Goal: Find specific page/section: Find specific page/section

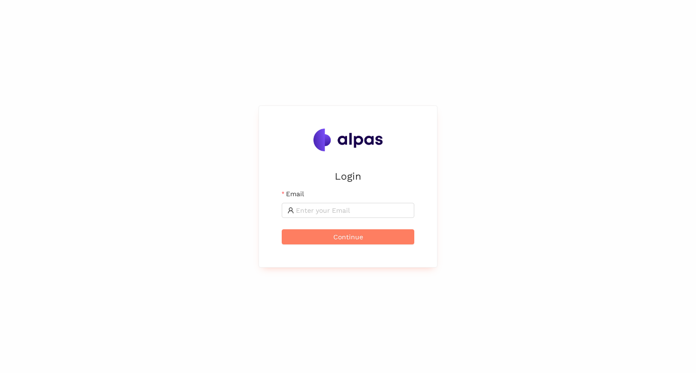
click at [307, 202] on div "Email" at bounding box center [348, 196] width 132 height 14
click at [306, 206] on input "Email" at bounding box center [352, 210] width 113 height 10
type input "max@alpas.ai"
click at [346, 239] on span "Continue" at bounding box center [348, 237] width 30 height 10
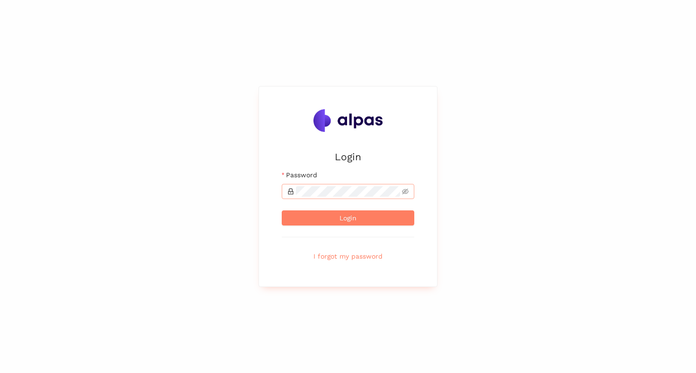
click at [335, 184] on span at bounding box center [348, 191] width 132 height 15
click at [282, 211] on button "Login" at bounding box center [348, 218] width 132 height 15
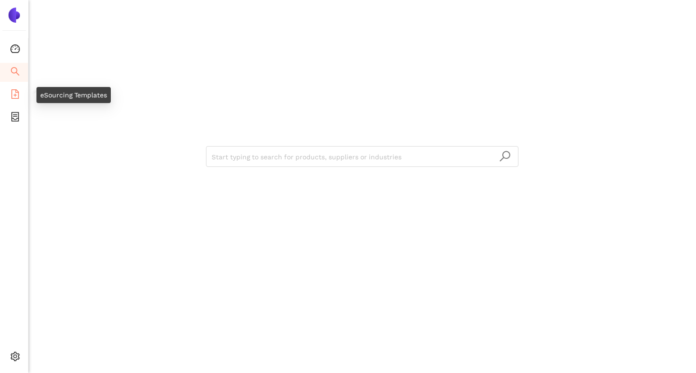
click at [15, 97] on icon "file-add" at bounding box center [14, 93] width 9 height 9
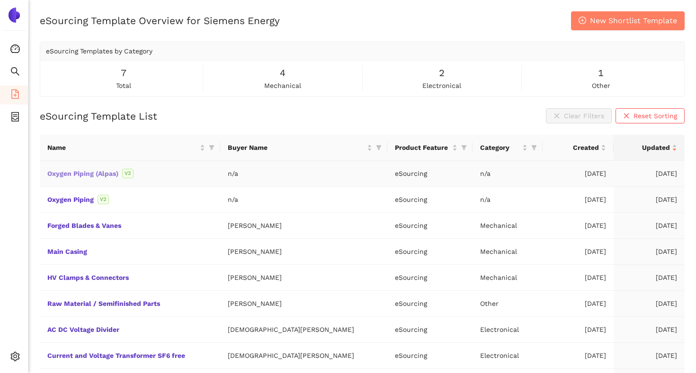
click at [0, 0] on link "Oxygen Piping (Alpas)" at bounding box center [0, 0] width 0 height 0
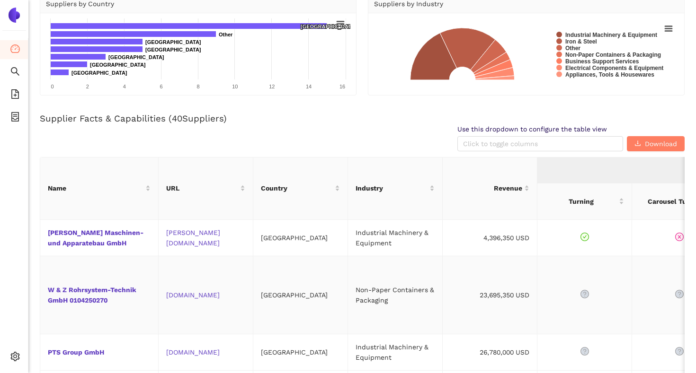
scroll to position [128, 0]
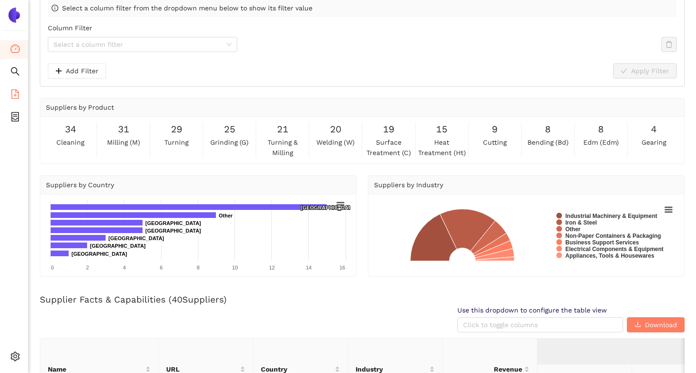
click at [14, 95] on icon "file-add" at bounding box center [15, 93] width 8 height 9
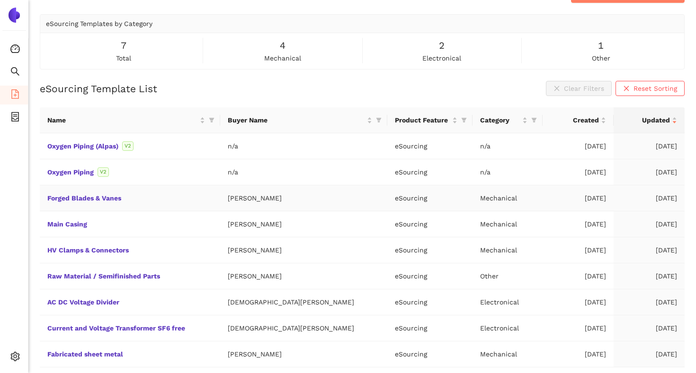
scroll to position [52, 0]
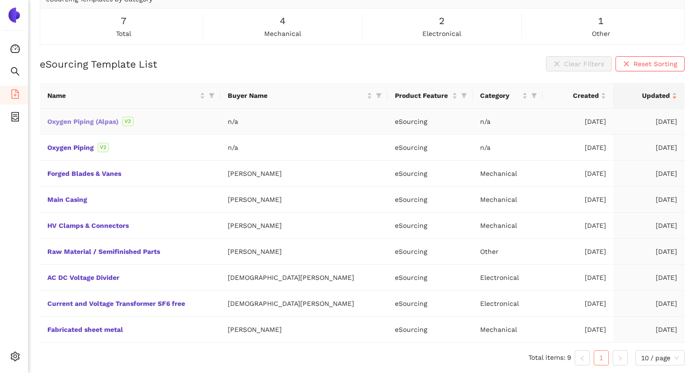
click at [0, 0] on link "Oxygen Piping (Alpas)" at bounding box center [0, 0] width 0 height 0
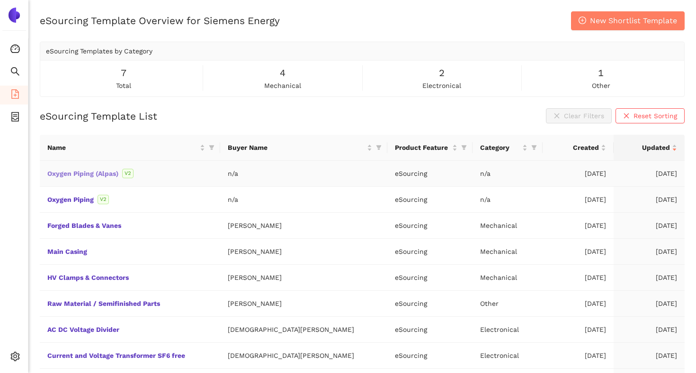
click at [0, 0] on link "Oxygen Piping (Alpas)" at bounding box center [0, 0] width 0 height 0
click at [0, 0] on link "Oxygen Piping" at bounding box center [0, 0] width 0 height 0
click at [0, 0] on link "Oxygen Piping (Alpas)" at bounding box center [0, 0] width 0 height 0
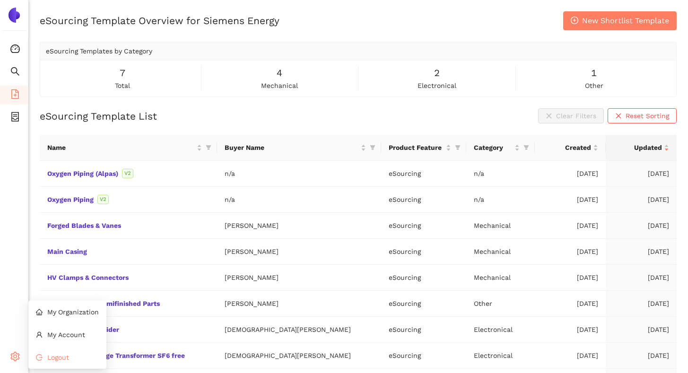
click at [54, 361] on span "Logout" at bounding box center [58, 358] width 22 height 8
